Goal: Download file/media

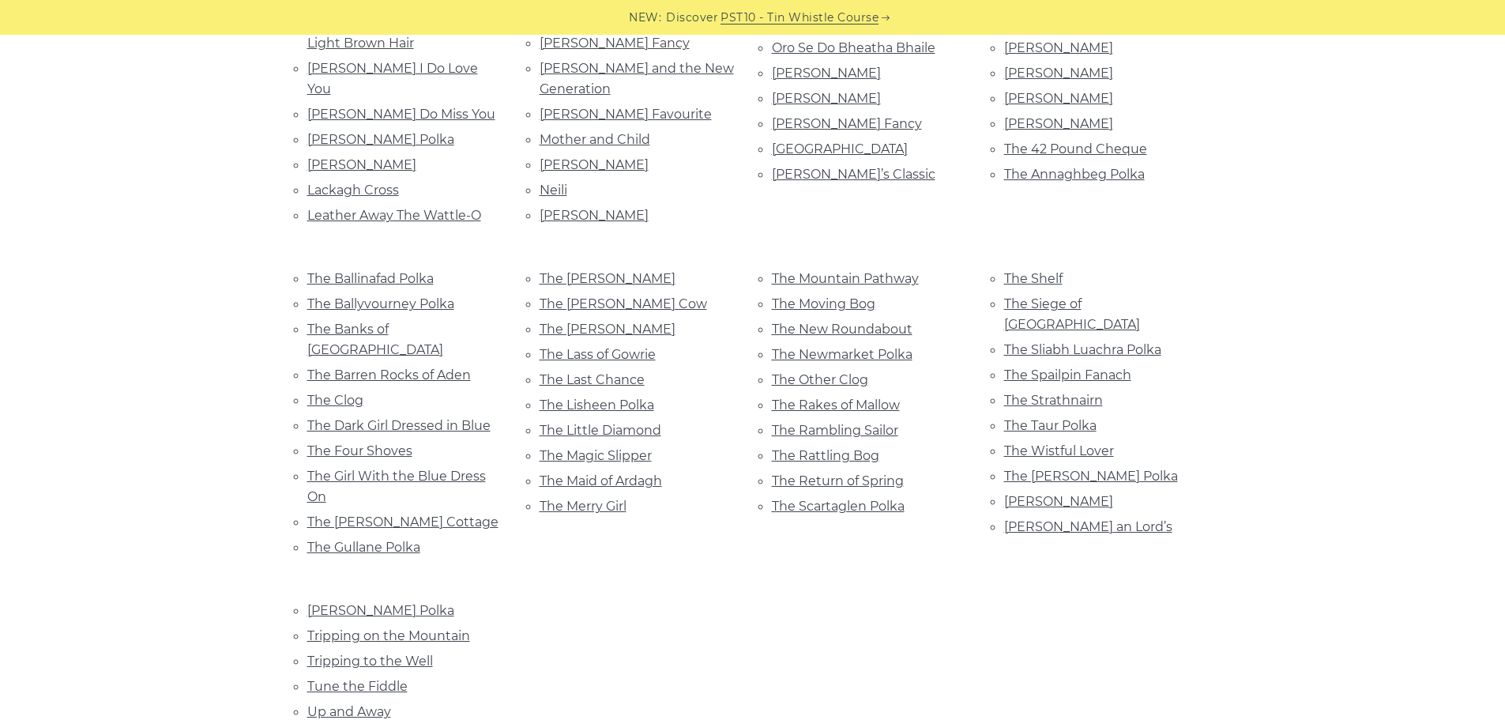
scroll to position [790, 0]
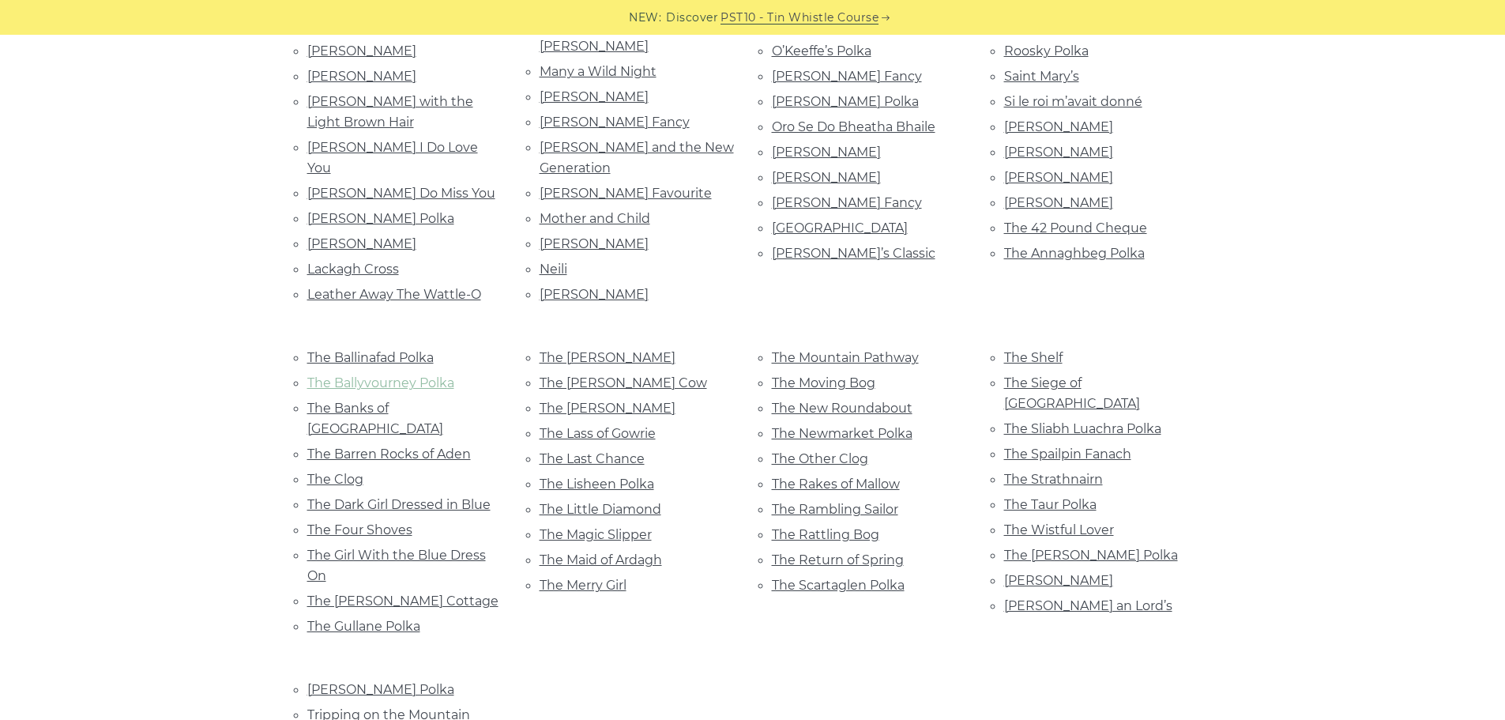
click at [420, 375] on link "The Ballyvourney Polka" at bounding box center [380, 382] width 147 height 15
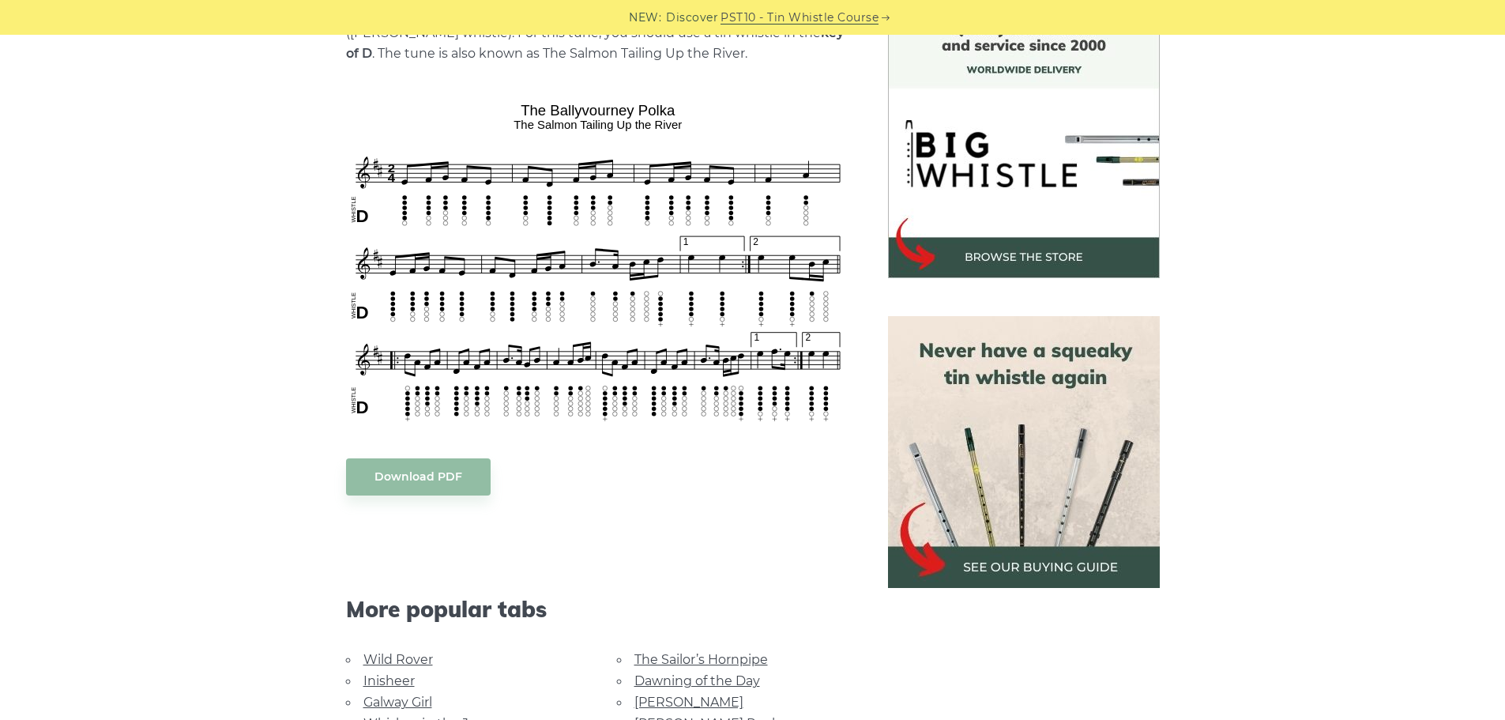
scroll to position [474, 0]
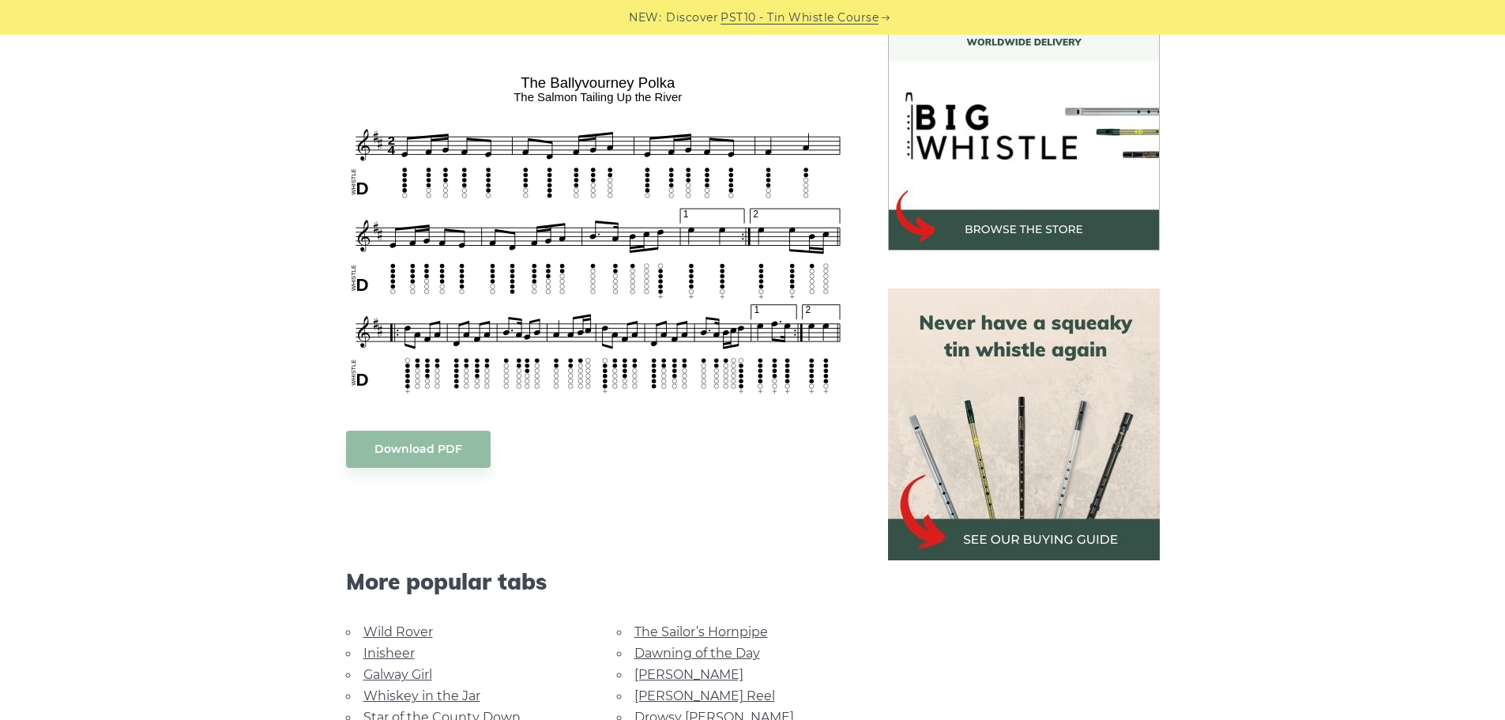
drag, startPoint x: 604, startPoint y: 446, endPoint x: 615, endPoint y: 447, distance: 11.1
click at [615, 447] on div "Download PDF" at bounding box center [598, 449] width 504 height 37
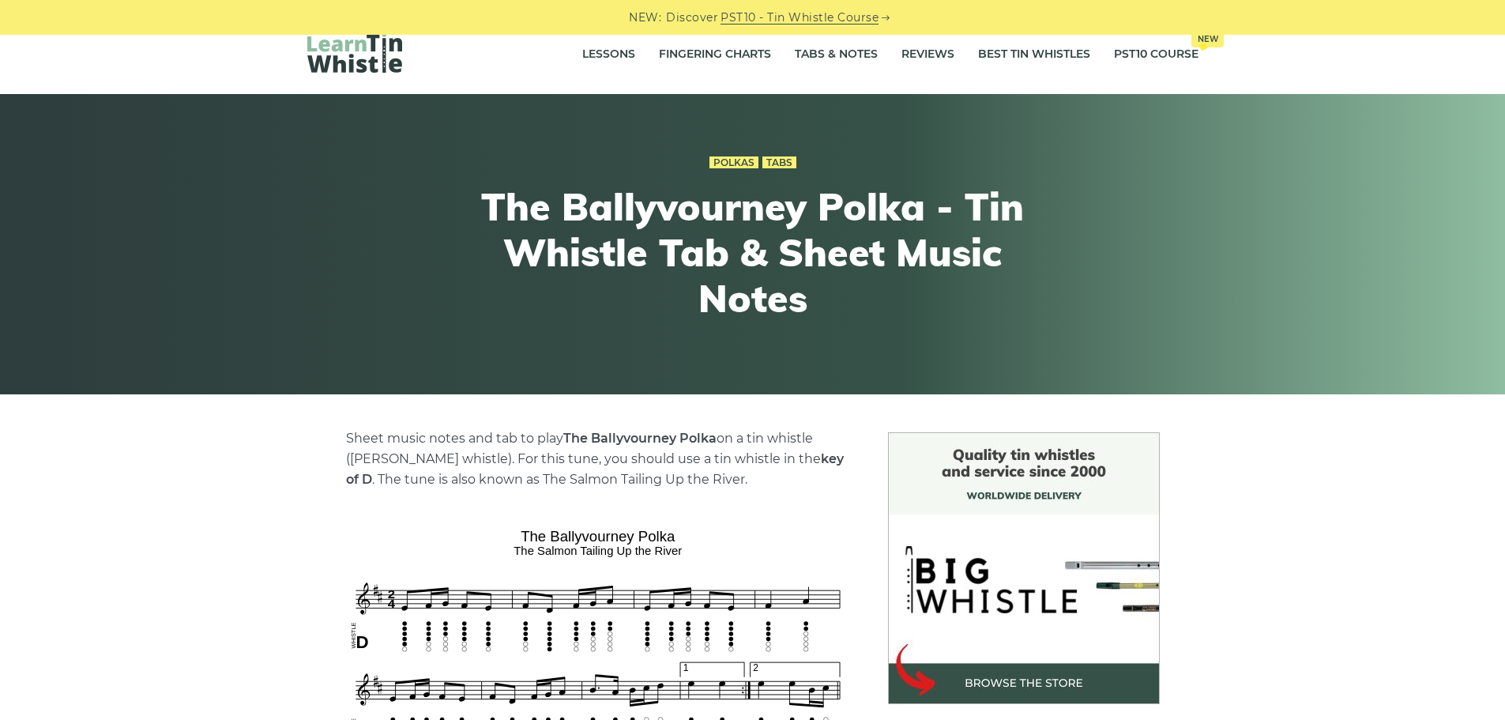
scroll to position [0, 0]
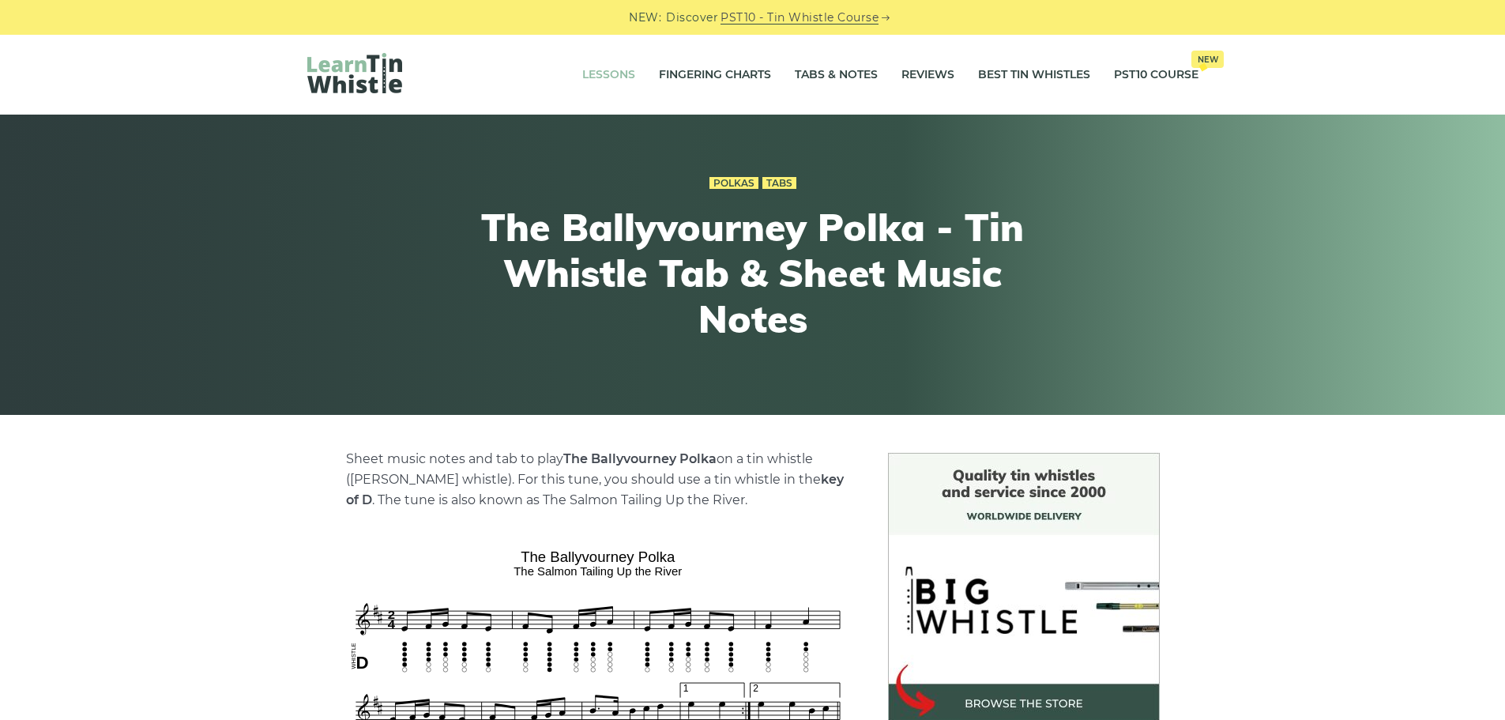
click at [610, 74] on link "Lessons" at bounding box center [608, 75] width 53 height 40
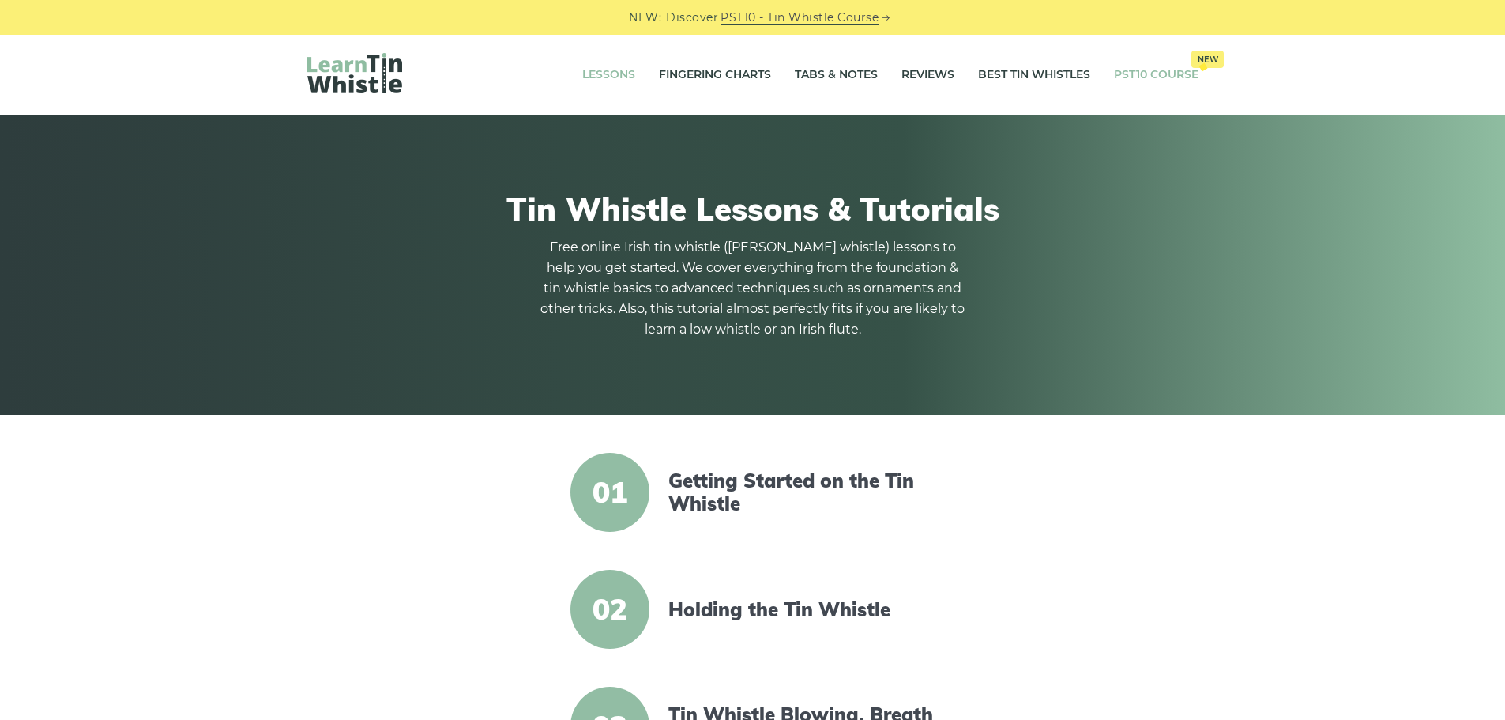
click at [1206, 62] on span "New" at bounding box center [1207, 59] width 32 height 17
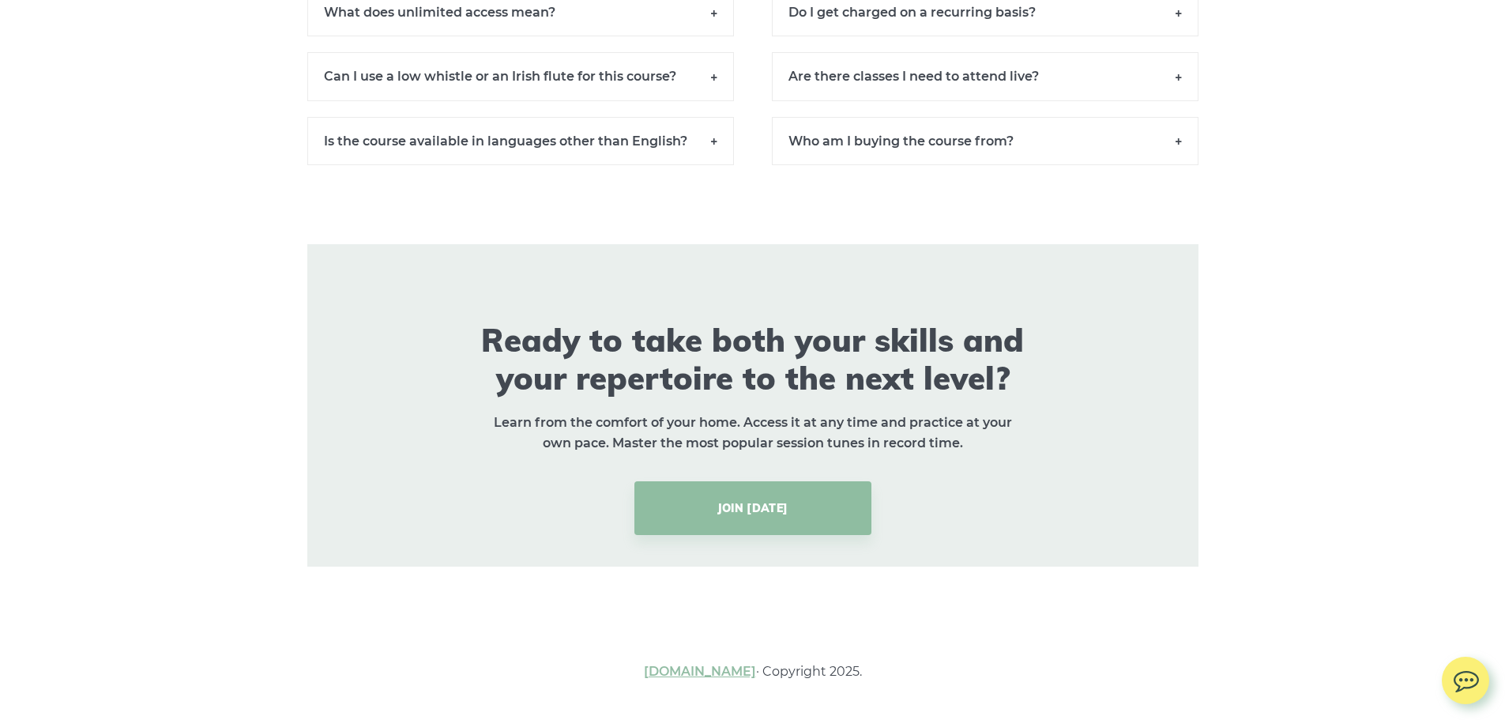
scroll to position [11218, 0]
